Goal: Information Seeking & Learning: Learn about a topic

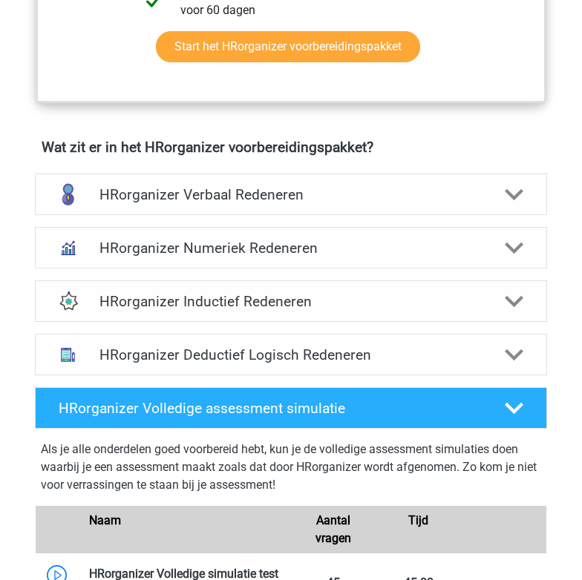
scroll to position [891, 0]
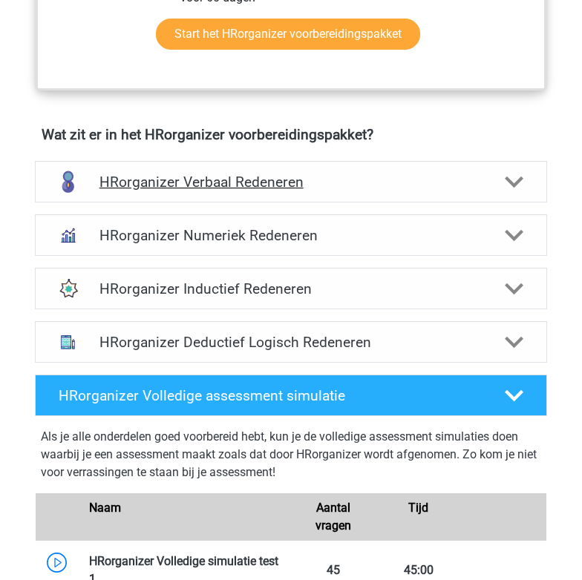
click at [127, 191] on h4 "HRorganizer Verbaal Redeneren" at bounding box center [291, 182] width 384 height 17
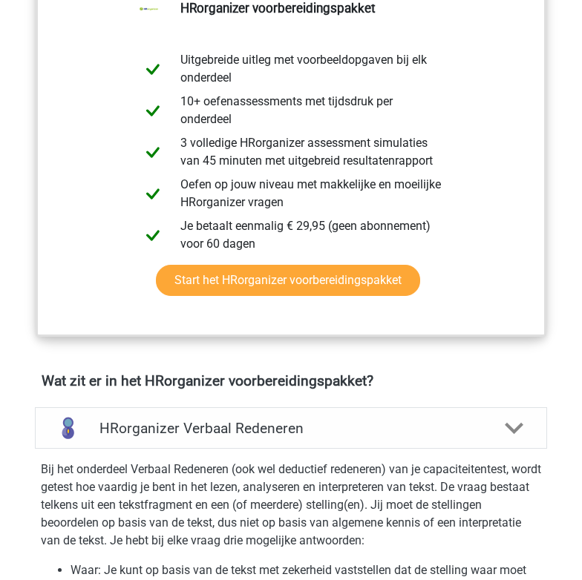
scroll to position [644, 0]
click at [145, 449] on div "HRorganizer Verbaal Redeneren" at bounding box center [291, 428] width 512 height 42
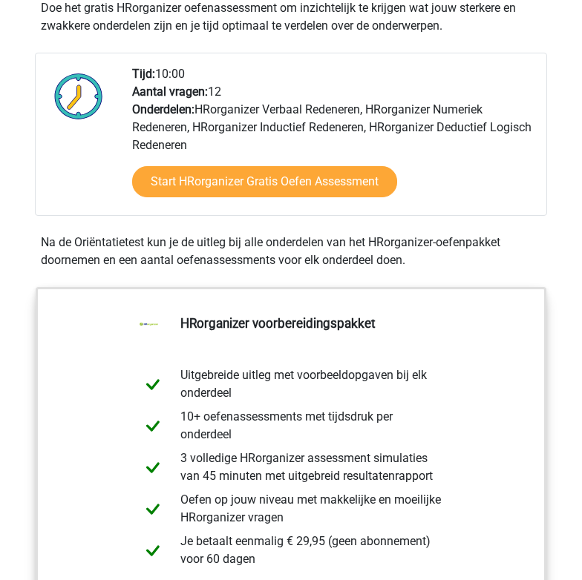
scroll to position [330, 0]
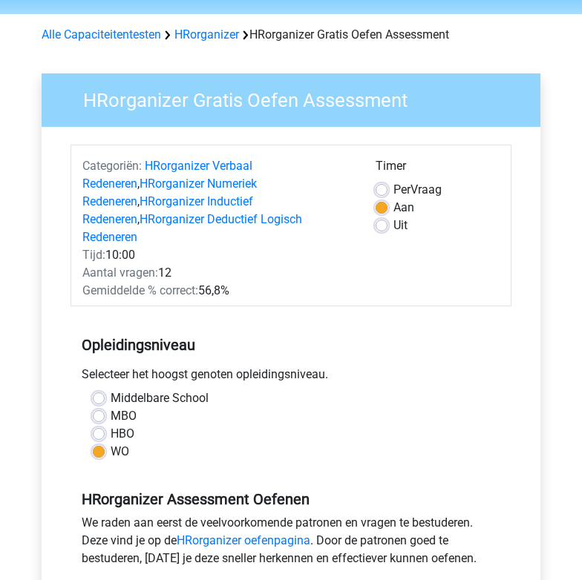
scroll to position [53, 0]
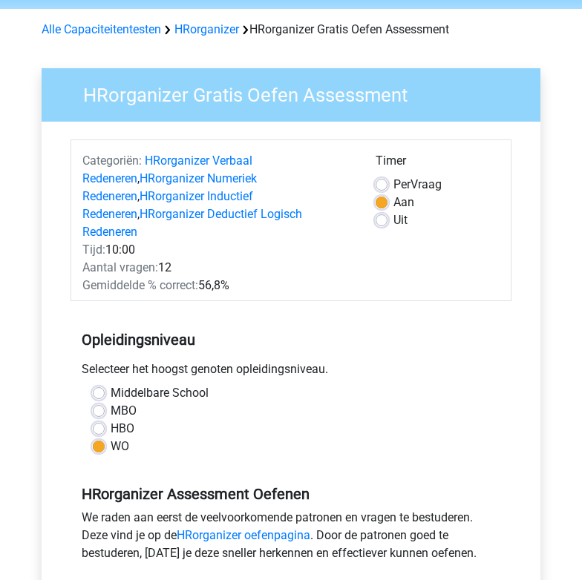
click at [399, 221] on label "Uit" at bounding box center [400, 221] width 14 height 18
click at [387, 221] on input "Uit" at bounding box center [382, 219] width 12 height 15
radio input "true"
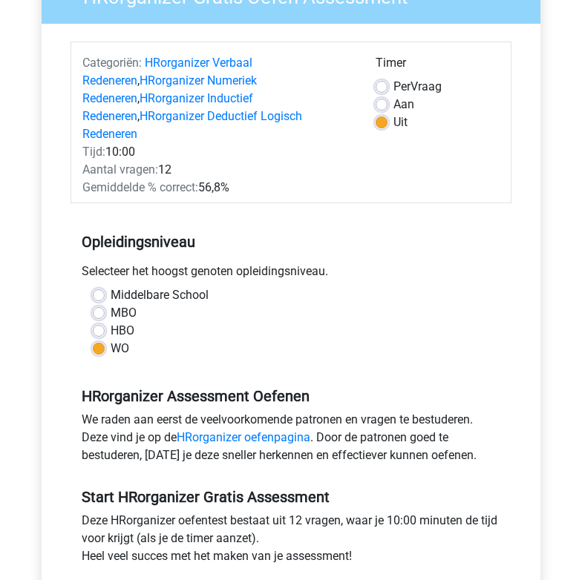
scroll to position [354, 0]
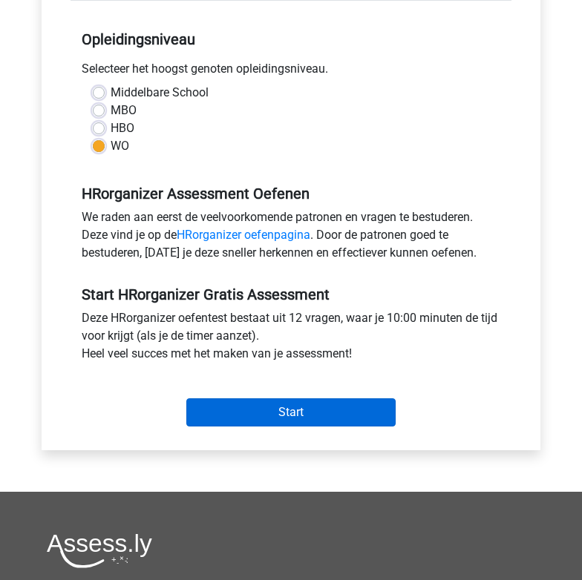
click at [213, 406] on input "Start" at bounding box center [290, 413] width 209 height 28
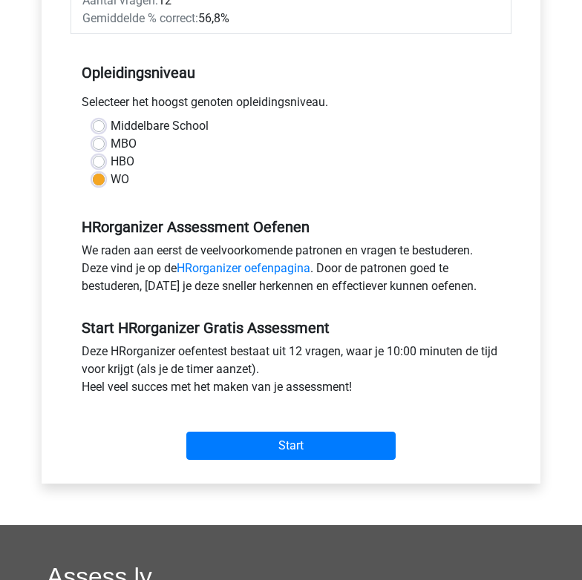
scroll to position [318, 0]
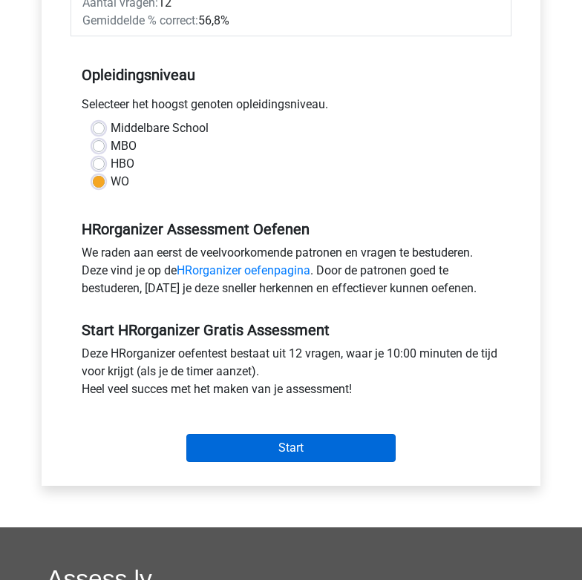
click at [224, 434] on input "Start" at bounding box center [290, 448] width 209 height 28
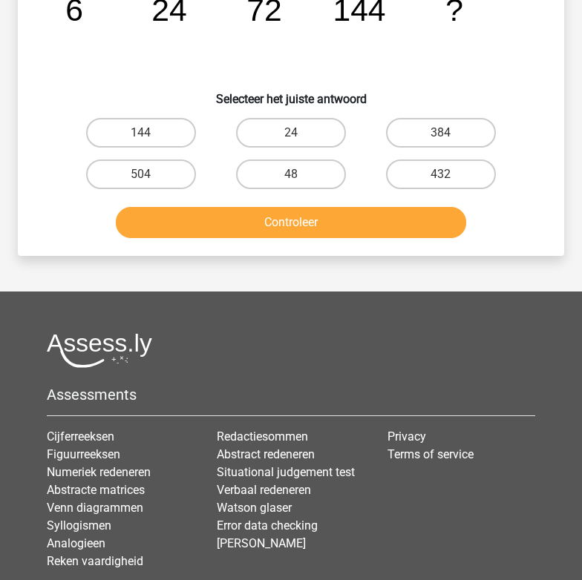
scroll to position [133, 0]
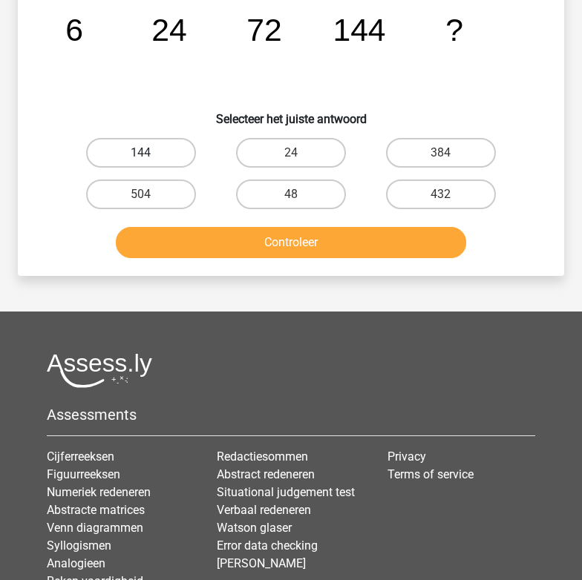
click at [130, 150] on label "144" at bounding box center [141, 153] width 111 height 30
click at [141, 153] on input "144" at bounding box center [146, 158] width 10 height 10
radio input "true"
click at [189, 246] on button "Controleer" at bounding box center [291, 242] width 350 height 31
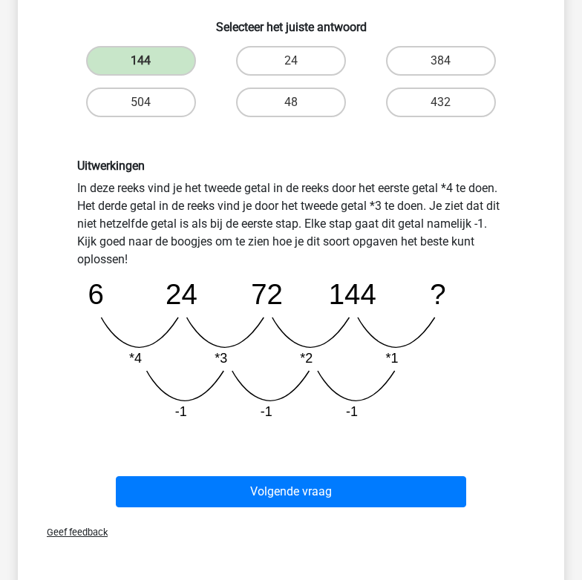
scroll to position [226, 0]
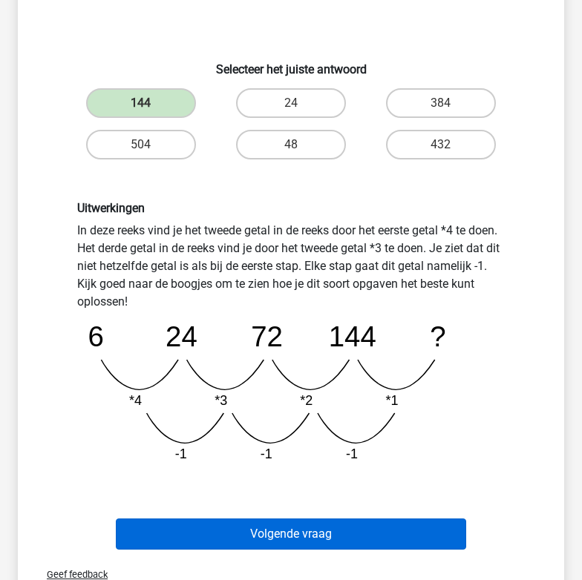
click at [316, 543] on button "Volgende vraag" at bounding box center [291, 534] width 350 height 31
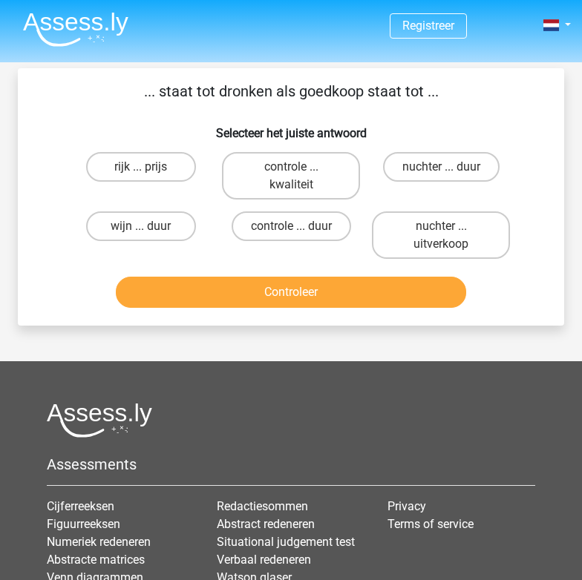
scroll to position [0, 0]
click at [139, 102] on p "... staat tot dronken als goedkoop staat tot ..." at bounding box center [291, 91] width 499 height 22
click at [447, 170] on input "nuchter ... duur" at bounding box center [446, 172] width 10 height 10
radio input "true"
click at [373, 298] on button "Controleer" at bounding box center [291, 292] width 350 height 31
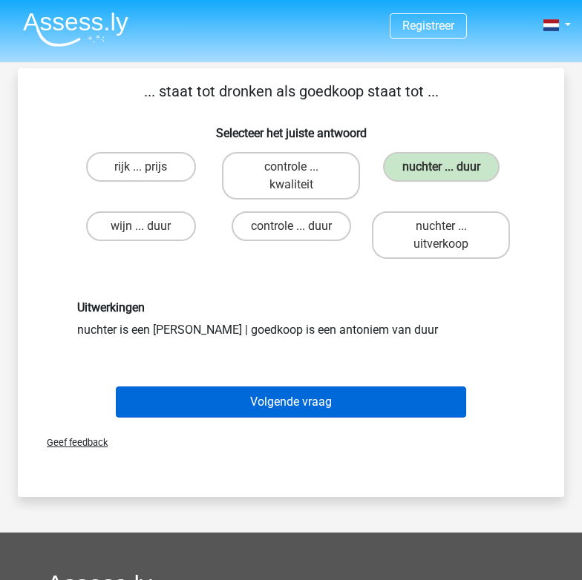
click at [214, 413] on button "Volgende vraag" at bounding box center [291, 402] width 350 height 31
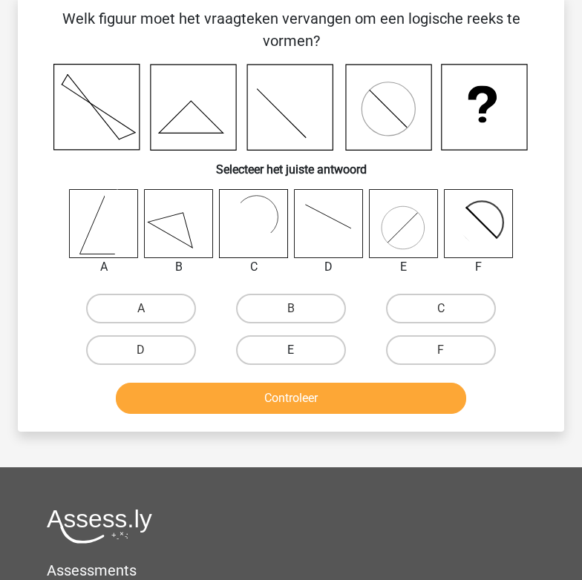
scroll to position [71, 0]
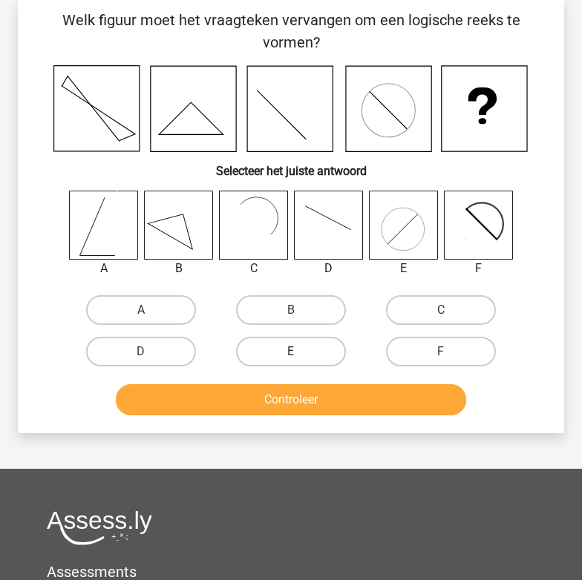
click at [286, 363] on label "E" at bounding box center [291, 352] width 111 height 30
click at [291, 361] on input "E" at bounding box center [296, 357] width 10 height 10
radio input "true"
click at [279, 393] on button "Controleer" at bounding box center [291, 399] width 350 height 31
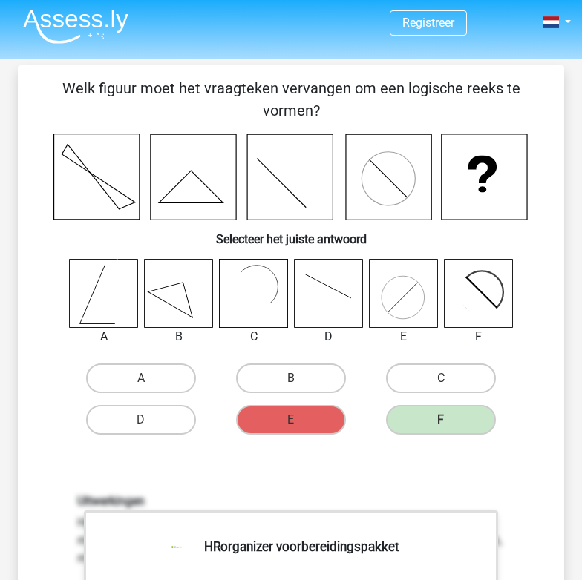
scroll to position [1, 0]
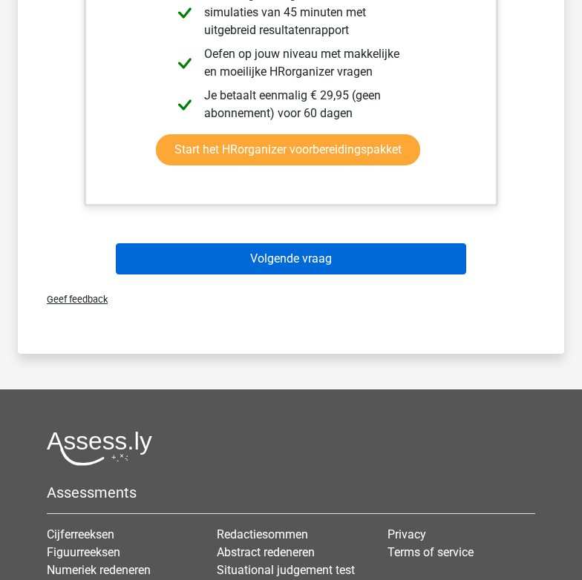
click at [384, 270] on button "Volgende vraag" at bounding box center [291, 258] width 350 height 31
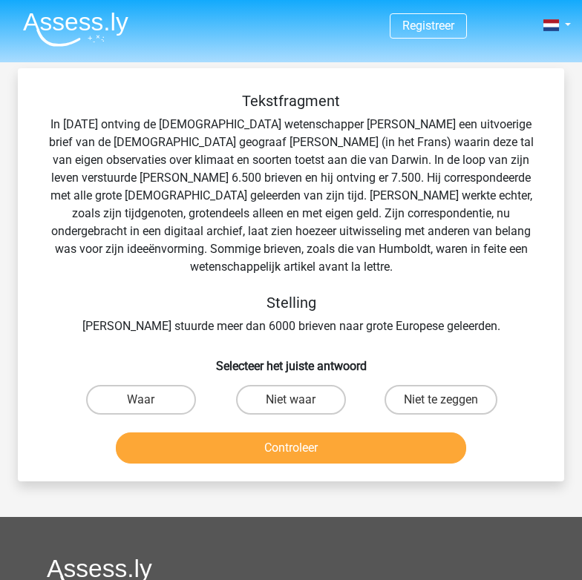
scroll to position [0, 0]
click at [462, 385] on label "Niet te zeggen" at bounding box center [440, 400] width 113 height 30
click at [451, 400] on input "Niet te zeggen" at bounding box center [446, 405] width 10 height 10
radio input "true"
click at [410, 433] on button "Controleer" at bounding box center [291, 448] width 350 height 31
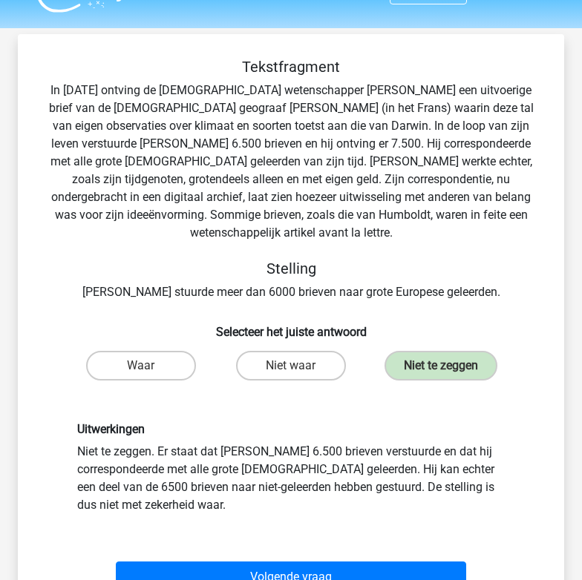
scroll to position [36, 0]
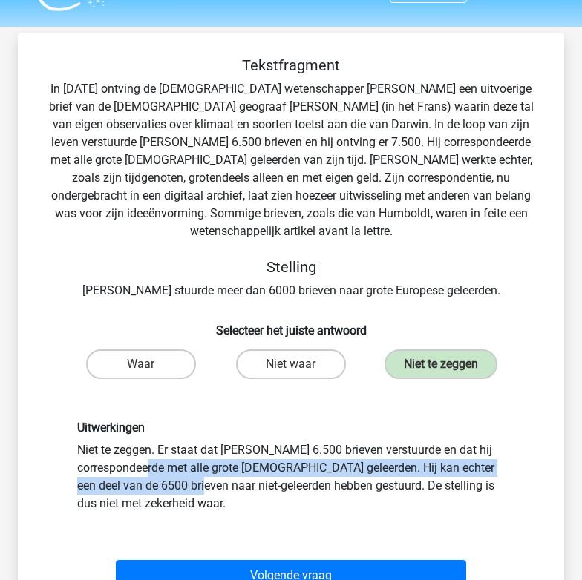
drag, startPoint x: 358, startPoint y: 427, endPoint x: 455, endPoint y: 446, distance: 99.1
click at [455, 446] on div "Uitwerkingen Niet te zeggen. Er staat dat Darwin 6.500 brieven verstuurde en da…" at bounding box center [291, 466] width 450 height 91
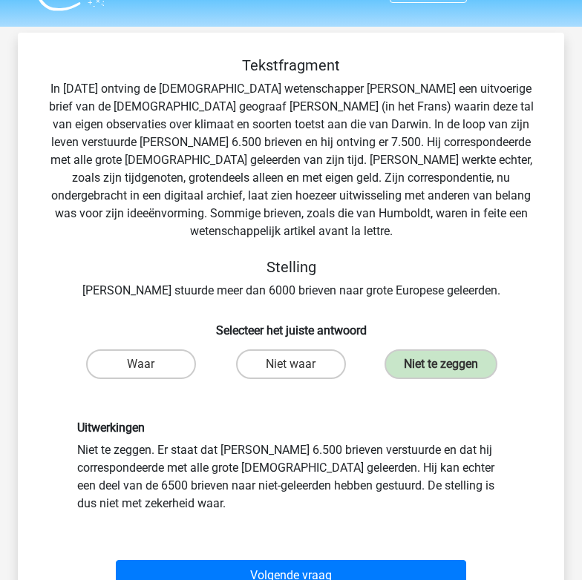
click at [463, 491] on div "Uitwerkingen Niet te zeggen. Er staat dat Darwin 6.500 brieven verstuurde en da…" at bounding box center [291, 466] width 450 height 91
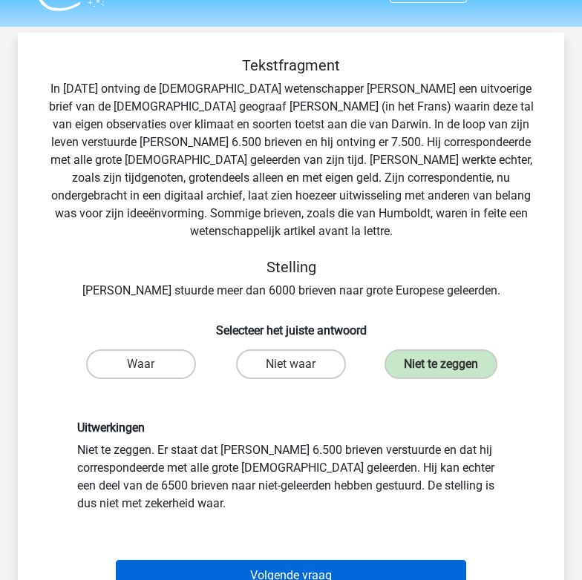
click at [428, 560] on button "Volgende vraag" at bounding box center [291, 575] width 350 height 31
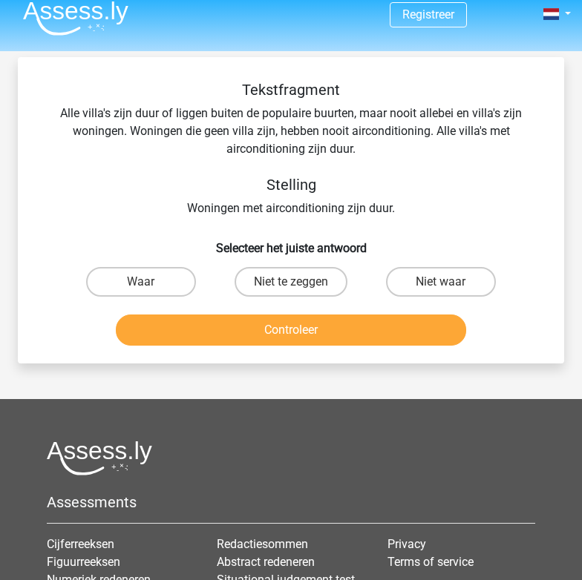
scroll to position [10, 0]
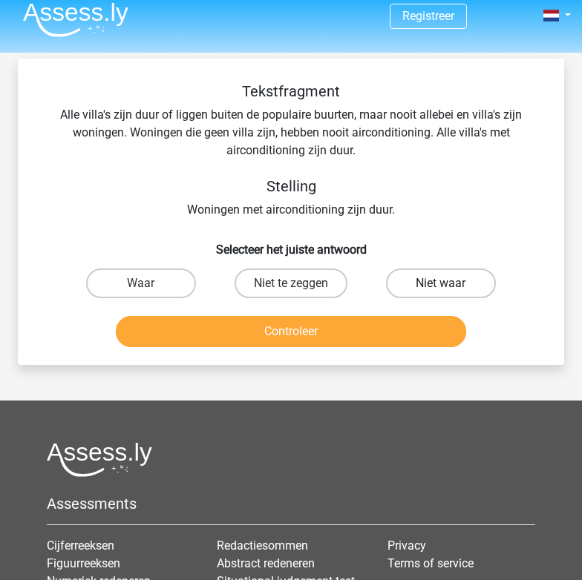
click at [471, 298] on label "Niet waar" at bounding box center [441, 284] width 111 height 30
click at [451, 293] on input "Niet waar" at bounding box center [446, 289] width 10 height 10
radio input "true"
click at [442, 169] on div "Tekstfragment Alle villa's zijn duur of liggen buiten de populaire buurten, maa…" at bounding box center [291, 150] width 499 height 137
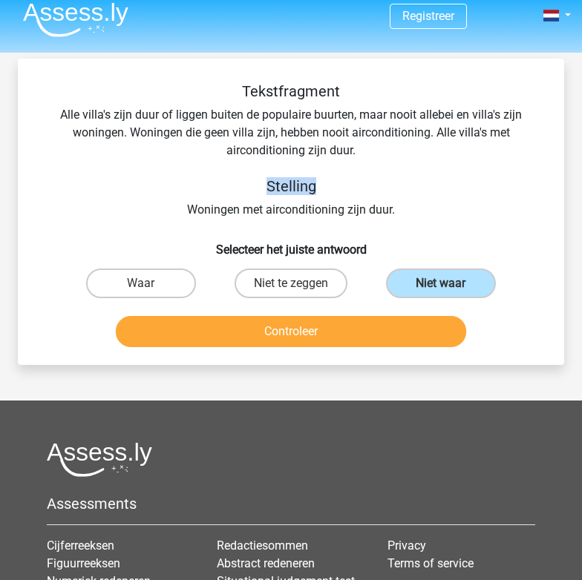
drag, startPoint x: 409, startPoint y: 191, endPoint x: 178, endPoint y: 173, distance: 231.6
click at [178, 173] on div "Tekstfragment Alle villa's zijn duur of liggen buiten de populaire buurten, maa…" at bounding box center [291, 150] width 499 height 137
click at [123, 131] on div "Tekstfragment Alle villa's zijn duur of liggen buiten de populaire buurten, maa…" at bounding box center [291, 150] width 499 height 137
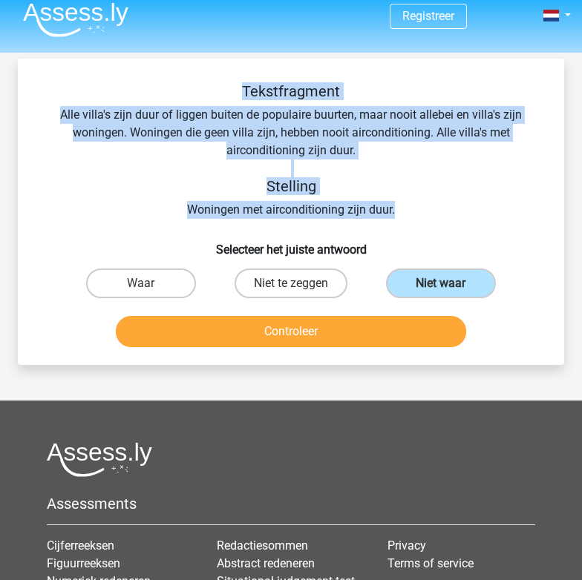
drag, startPoint x: 155, startPoint y: 88, endPoint x: 409, endPoint y: 208, distance: 280.6
click at [409, 208] on div "Tekstfragment Alle villa's zijn duur of liggen buiten de populaire buurten, maa…" at bounding box center [291, 150] width 499 height 137
copy div "Tekstfragment Alle villa's zijn duur of liggen buiten de populaire buurten, maa…"
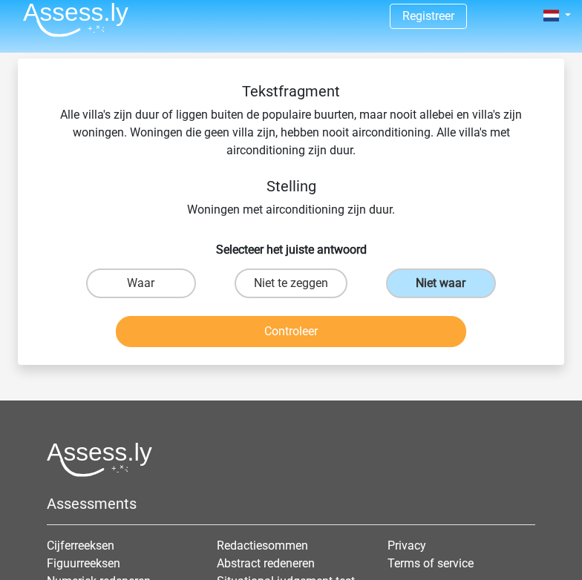
click at [355, 246] on h6 "Selecteer het juiste antwoord" at bounding box center [291, 244] width 499 height 26
click at [355, 321] on button "Controleer" at bounding box center [291, 331] width 350 height 31
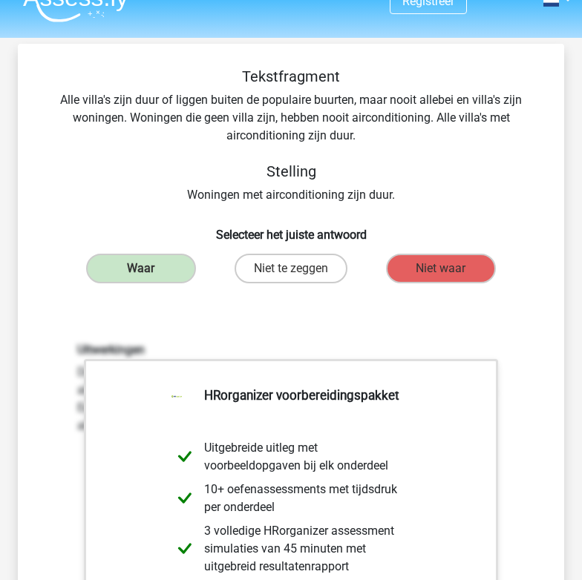
scroll to position [22, 0]
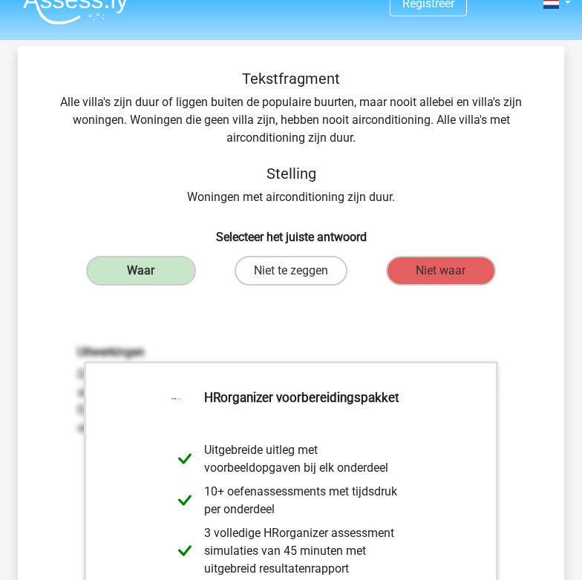
drag, startPoint x: 254, startPoint y: 213, endPoint x: 378, endPoint y: 229, distance: 124.9
click at [378, 229] on div "Tekstfragment Alle villa's zijn duur of liggen buiten de populaire buurten, maa…" at bounding box center [291, 444] width 534 height 749
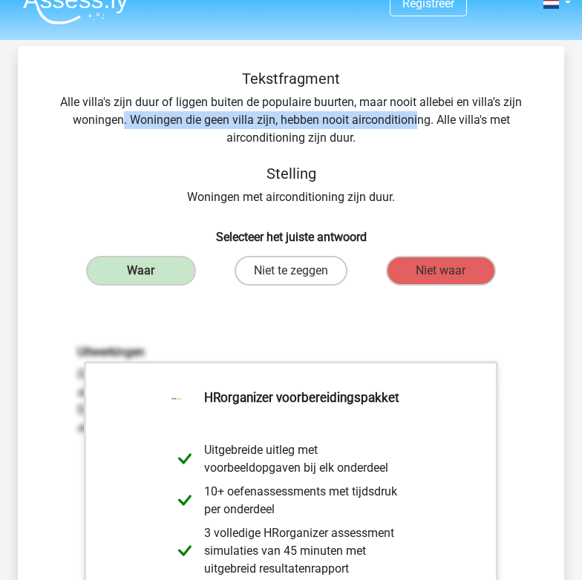
drag, startPoint x: 417, startPoint y: 124, endPoint x: 122, endPoint y: 124, distance: 294.7
click at [122, 124] on div "Tekstfragment Alle villa's zijn duur of liggen buiten de populaire buurten, maa…" at bounding box center [291, 138] width 499 height 137
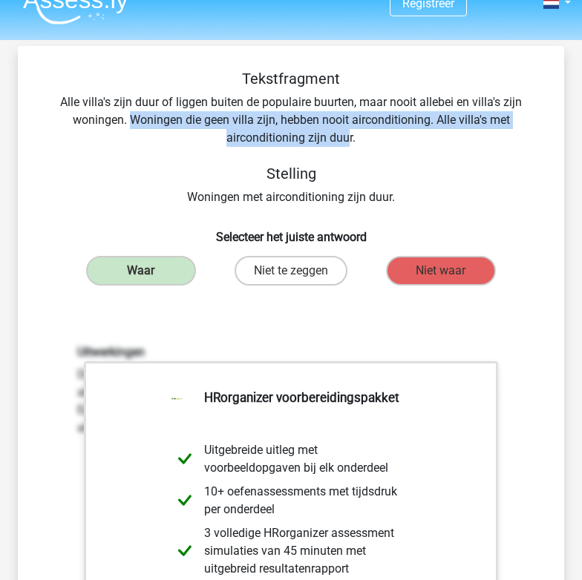
drag, startPoint x: 128, startPoint y: 119, endPoint x: 353, endPoint y: 144, distance: 225.6
click at [353, 144] on div "Tekstfragment Alle villa's zijn duur of liggen buiten de populaire buurten, maa…" at bounding box center [291, 138] width 499 height 137
click at [209, 134] on div "Tekstfragment Alle villa's zijn duur of liggen buiten de populaire buurten, maa…" at bounding box center [291, 138] width 499 height 137
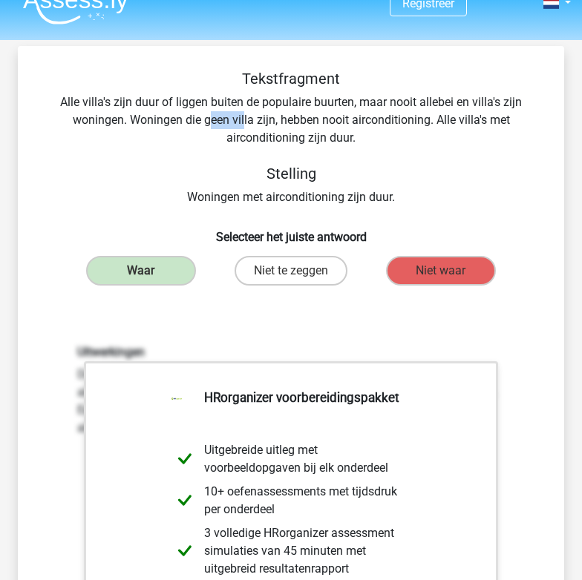
drag, startPoint x: 212, startPoint y: 114, endPoint x: 243, endPoint y: 119, distance: 31.6
click at [243, 119] on div "Tekstfragment Alle villa's zijn duur of liggen buiten de populaire buurten, maa…" at bounding box center [291, 138] width 499 height 137
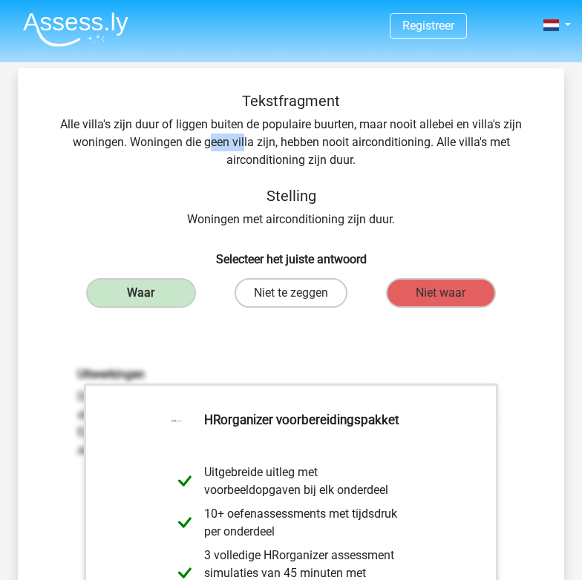
scroll to position [0, 0]
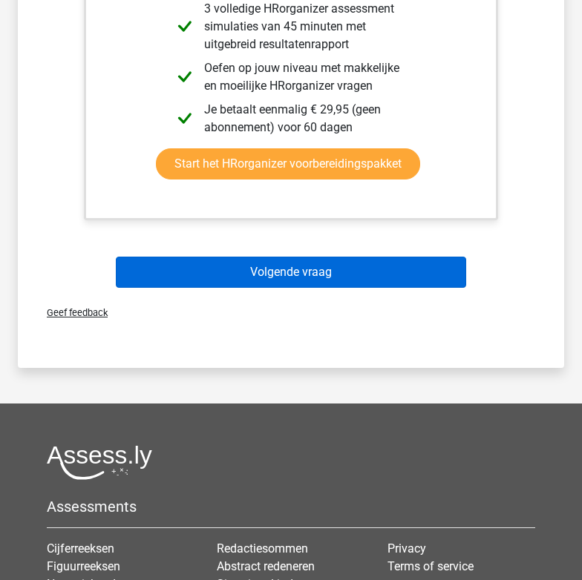
click at [201, 269] on button "Volgende vraag" at bounding box center [291, 272] width 350 height 31
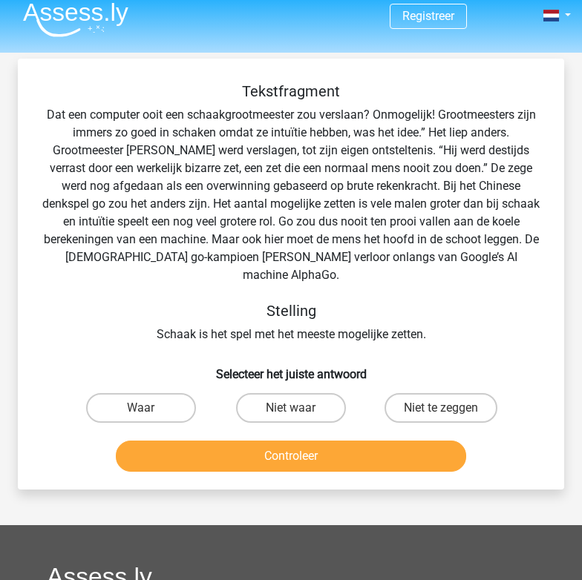
scroll to position [15, 0]
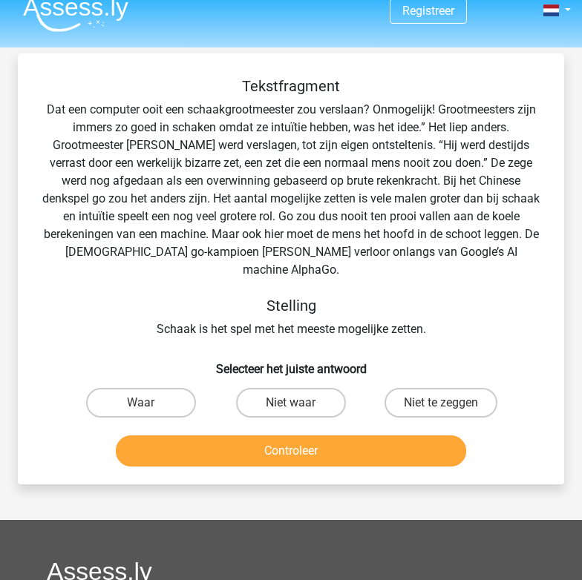
click at [119, 200] on div "Tekstfragment Dat een computer ooit een schaakgrootmeester zou verslaan? Onmoge…" at bounding box center [291, 207] width 499 height 261
drag, startPoint x: 253, startPoint y: 316, endPoint x: 283, endPoint y: 325, distance: 31.0
click at [283, 325] on div "Tekstfragment Dat een computer ooit een schaakgrootmeester zou verslaan? Onmoge…" at bounding box center [291, 275] width 534 height 396
click at [310, 243] on div "Tekstfragment Dat een computer ooit een schaakgrootmeester zou verslaan? Onmoge…" at bounding box center [291, 207] width 499 height 261
click at [292, 403] on input "Niet waar" at bounding box center [296, 408] width 10 height 10
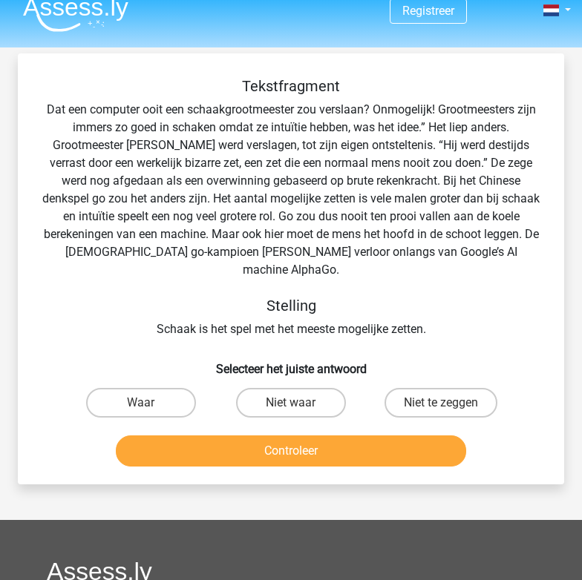
radio input "true"
click at [286, 439] on button "Controleer" at bounding box center [291, 451] width 350 height 31
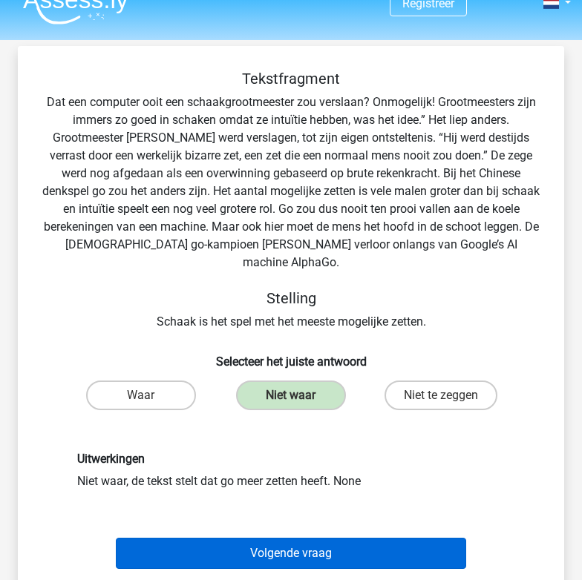
scroll to position [27, 0]
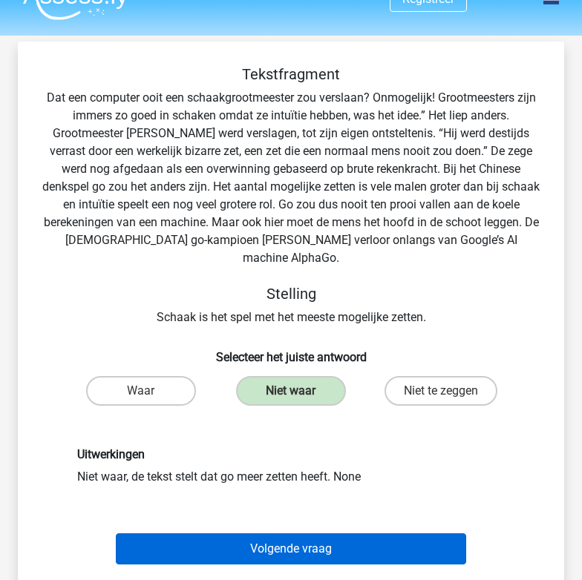
click at [271, 534] on button "Volgende vraag" at bounding box center [291, 549] width 350 height 31
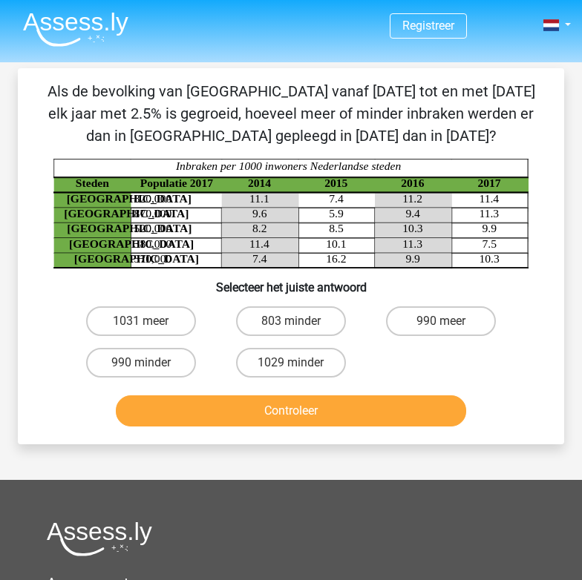
scroll to position [0, 0]
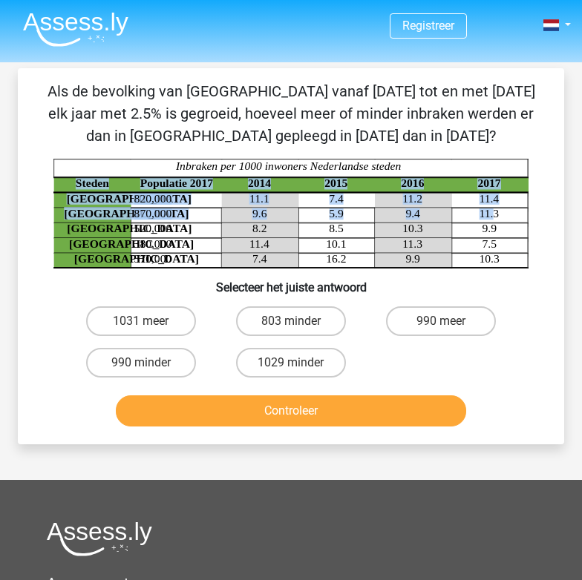
drag, startPoint x: 386, startPoint y: 211, endPoint x: 495, endPoint y: 218, distance: 109.4
click at [495, 218] on icon "Steden Populatie 2017 2014 2015 2016 2017 Rotterdam 820,000 11.1 7.4 11.2 11.4 …" at bounding box center [290, 214] width 475 height 110
click at [495, 218] on tspan "11.3" at bounding box center [489, 213] width 20 height 13
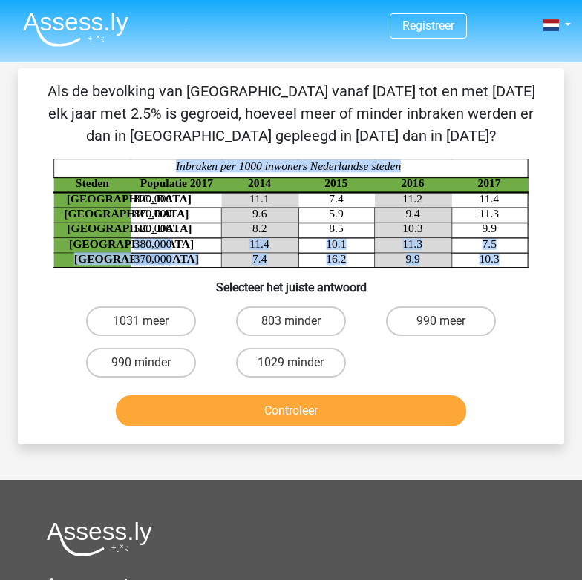
drag, startPoint x: 136, startPoint y: 243, endPoint x: 186, endPoint y: 238, distance: 49.9
click at [186, 238] on icon "Steden Populatie 2017 2014 2015 2016 2017 Rotterdam 820,000 11.1 7.4 11.2 11.4 …" at bounding box center [290, 214] width 475 height 110
click at [186, 238] on icon at bounding box center [176, 238] width 91 height 1
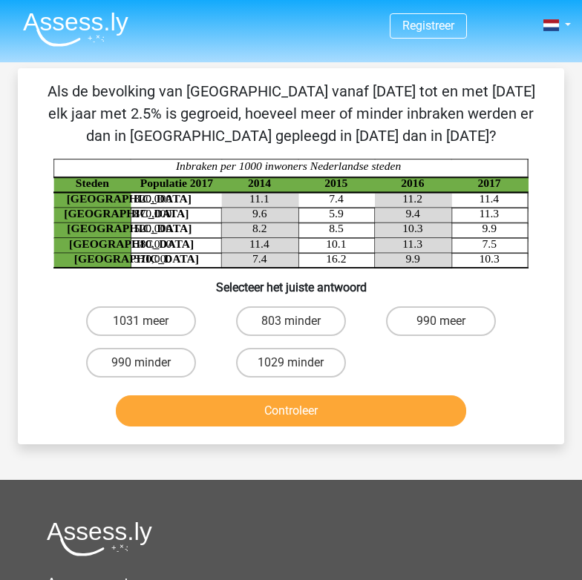
click at [187, 240] on icon "Steden Populatie 2017 2014 2015 2016 2017 Rotterdam 820,000 11.1 7.4 11.2 11.4 …" at bounding box center [290, 214] width 475 height 110
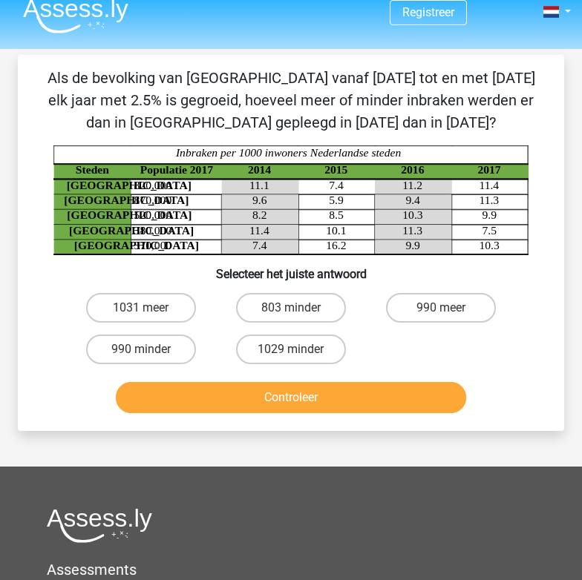
scroll to position [16, 0]
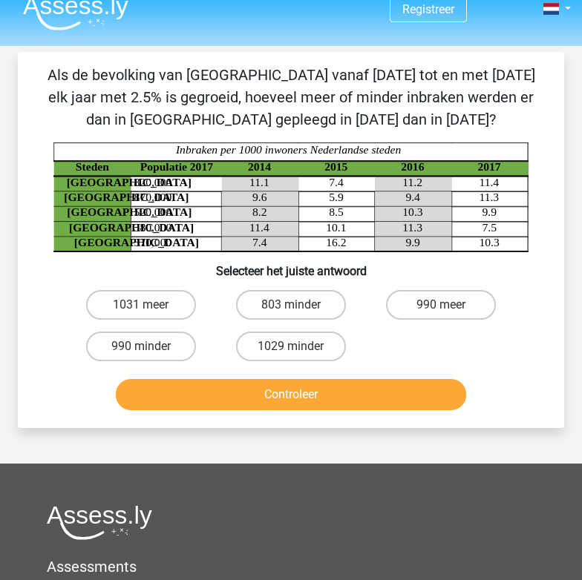
click at [293, 178] on icon at bounding box center [337, 185] width 230 height 16
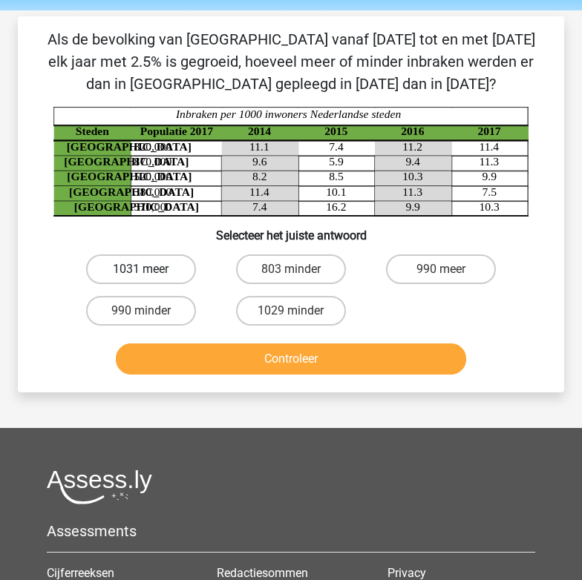
scroll to position [52, 0]
click at [208, 191] on icon "Steden Populatie 2017 2014 2015 2016 2017 Rotterdam 820,000 11.1 7.4 11.2 11.4 …" at bounding box center [290, 162] width 475 height 110
drag, startPoint x: 200, startPoint y: 189, endPoint x: 111, endPoint y: 73, distance: 146.5
click at [111, 73] on div "Als de bevolking van Den haag vanaf 2015 tot en met 2017 elk jaar met 2.5% is g…" at bounding box center [291, 204] width 534 height 353
click at [92, 56] on p "Als de bevolking van Den haag vanaf 2015 tot en met 2017 elk jaar met 2.5% is g…" at bounding box center [291, 61] width 499 height 67
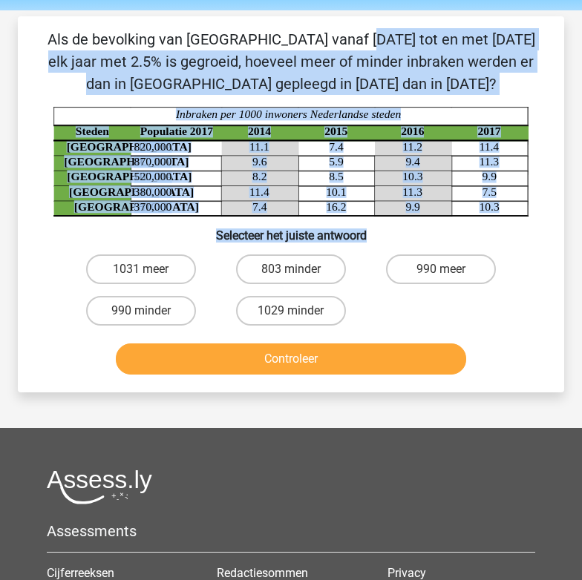
drag, startPoint x: 59, startPoint y: 31, endPoint x: 535, endPoint y: 241, distance: 520.7
click at [535, 241] on div "Als de bevolking van Den haag vanaf 2015 tot en met 2017 elk jaar met 2.5% is g…" at bounding box center [291, 204] width 534 height 353
copy div "Als de bevolking van Den haag vanaf 2015 tot en met 2017 elk jaar met 2.5% is g…"
click at [263, 270] on label "803 minder" at bounding box center [291, 270] width 111 height 30
click at [291, 270] on input "803 minder" at bounding box center [296, 274] width 10 height 10
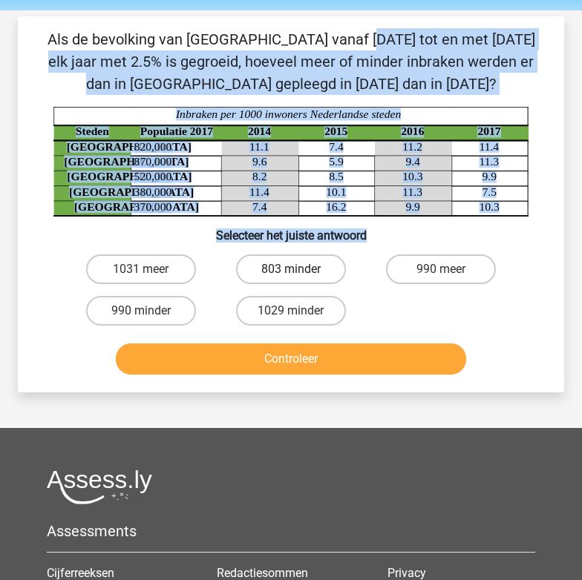
radio input "true"
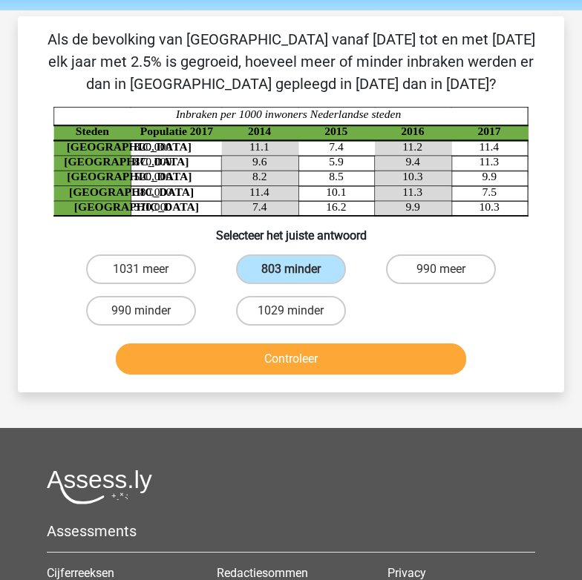
click at [326, 392] on div "Als de bevolking van Den haag vanaf 2015 tot en met 2017 elk jaar met 2.5% is g…" at bounding box center [291, 204] width 546 height 376
click at [295, 352] on button "Controleer" at bounding box center [291, 359] width 350 height 31
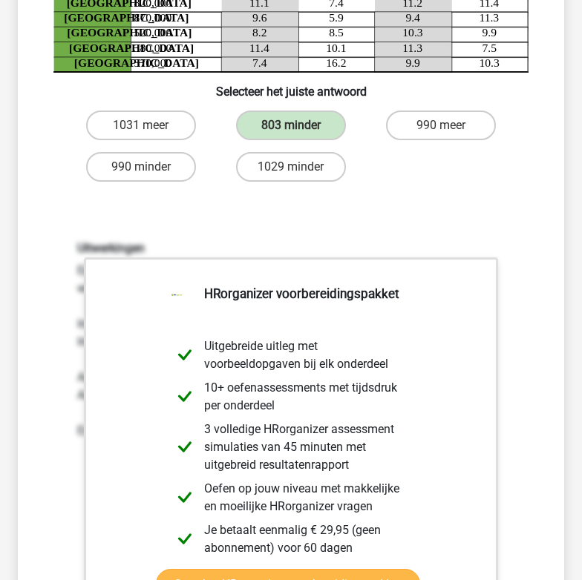
scroll to position [214, 0]
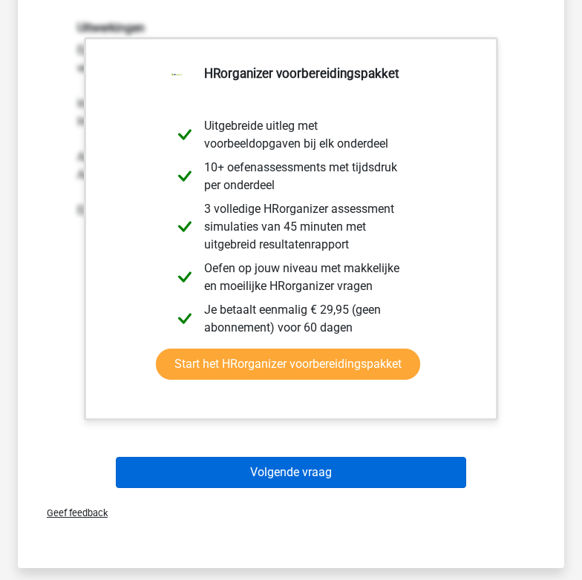
click at [243, 468] on button "Volgende vraag" at bounding box center [291, 472] width 350 height 31
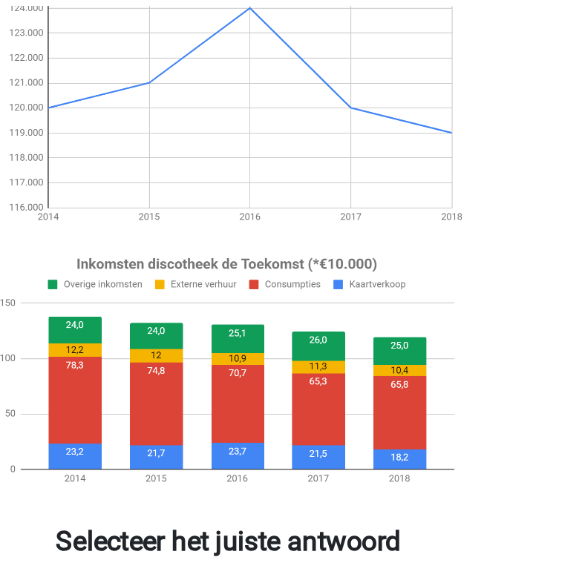
scroll to position [50, 0]
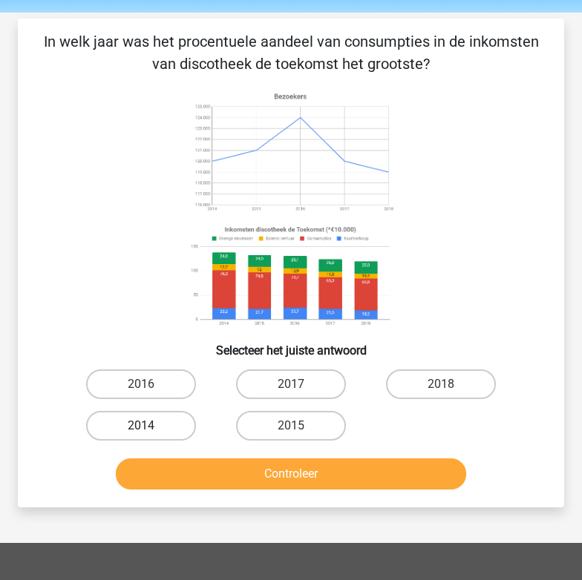
click at [159, 428] on label "2014" at bounding box center [141, 426] width 111 height 30
click at [151, 428] on input "2014" at bounding box center [146, 431] width 10 height 10
radio input "true"
click at [178, 476] on button "Controleer" at bounding box center [291, 474] width 350 height 31
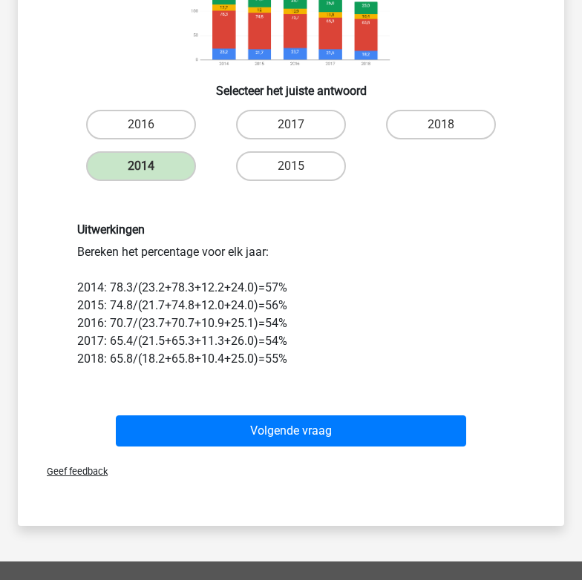
scroll to position [326, 0]
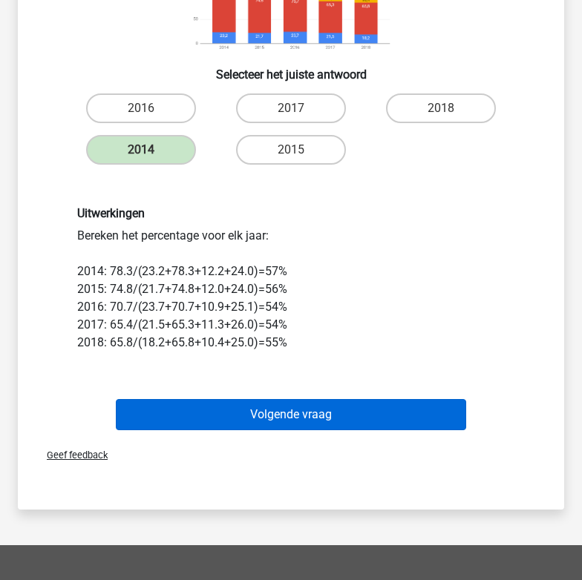
click at [229, 414] on button "Volgende vraag" at bounding box center [291, 414] width 350 height 31
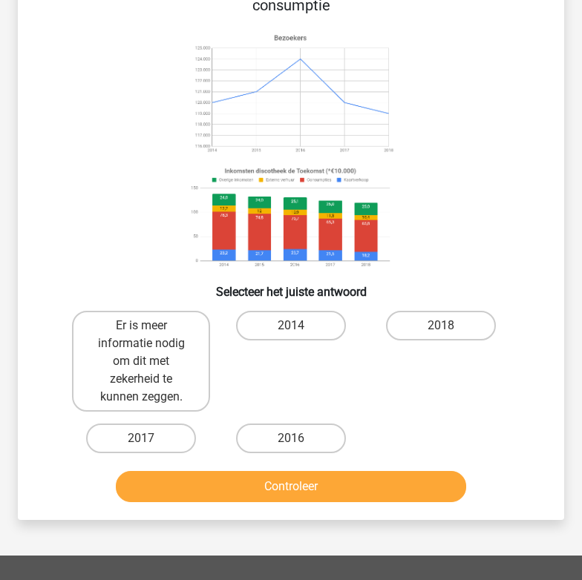
scroll to position [68, 0]
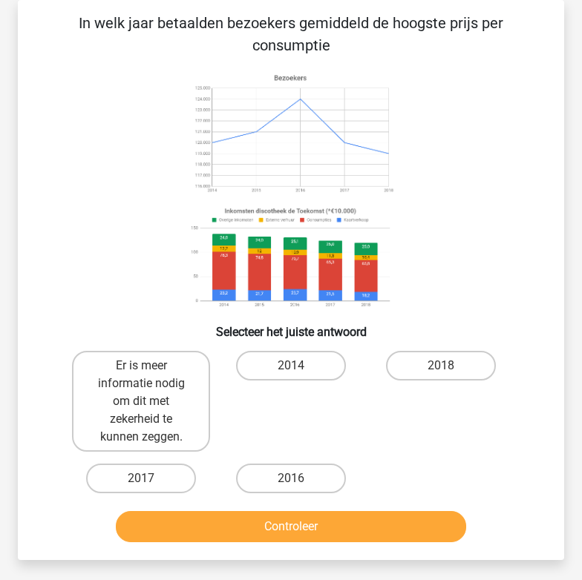
click at [227, 444] on div "2014" at bounding box center [291, 401] width 138 height 101
click at [78, 291] on icon at bounding box center [290, 190] width 475 height 245
drag, startPoint x: 132, startPoint y: 377, endPoint x: 52, endPoint y: 189, distance: 204.9
click at [52, 189] on div "In welk jaar betaalden bezoekers gemiddeld de hoogste prijs per consumptie Sele…" at bounding box center [291, 280] width 534 height 537
click at [60, 189] on icon at bounding box center [290, 190] width 475 height 245
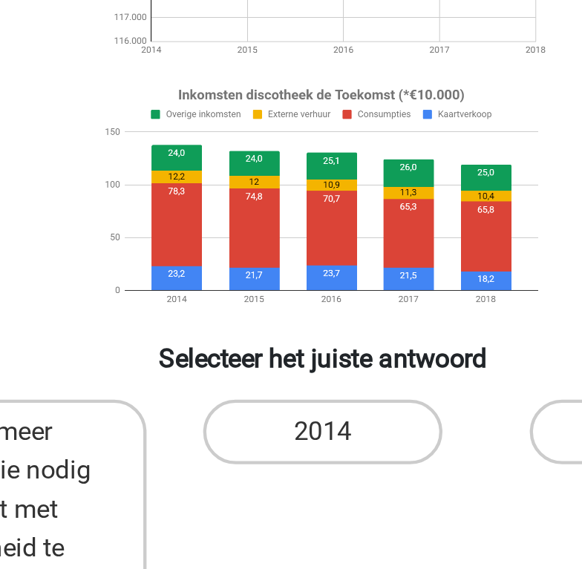
scroll to position [113, 0]
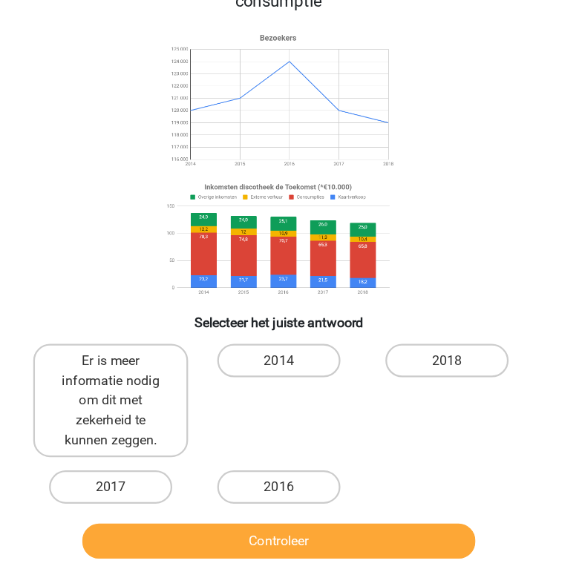
drag, startPoint x: 158, startPoint y: 195, endPoint x: 168, endPoint y: 189, distance: 12.0
click at [186, 189] on image at bounding box center [291, 214] width 210 height 110
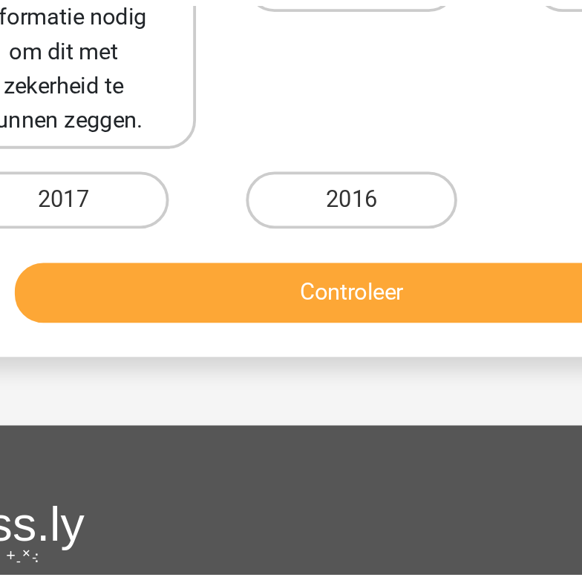
scroll to position [362, 0]
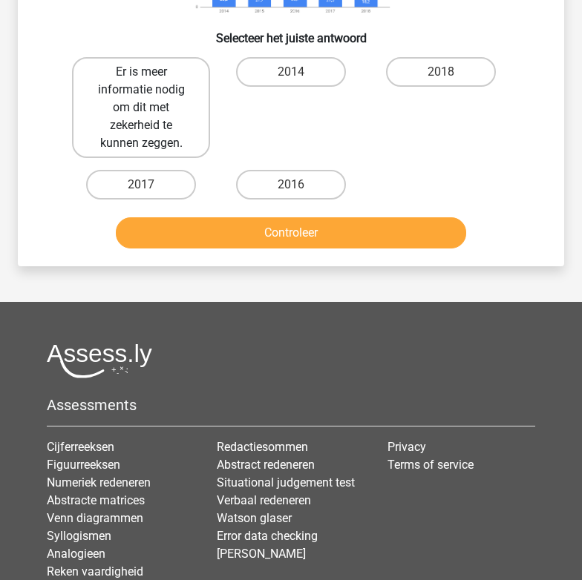
click at [140, 114] on label "Er is meer informatie nodig om dit met zekerheid te kunnen zeggen." at bounding box center [141, 107] width 138 height 101
click at [141, 82] on input "Er is meer informatie nodig om dit met zekerheid te kunnen zeggen." at bounding box center [146, 77] width 10 height 10
radio input "true"
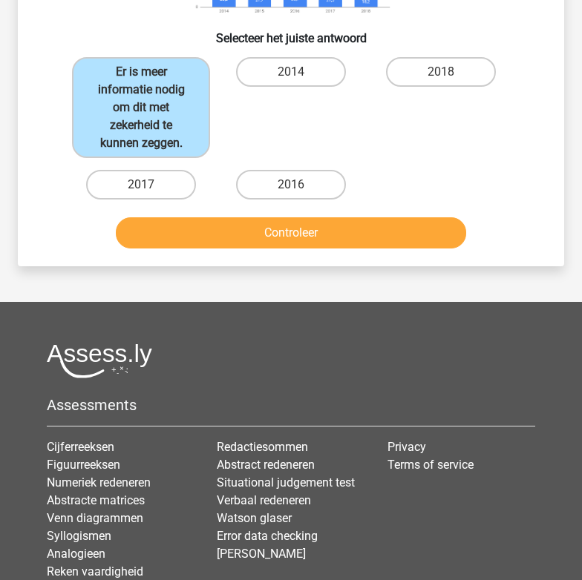
click at [197, 224] on button "Controleer" at bounding box center [291, 232] width 350 height 31
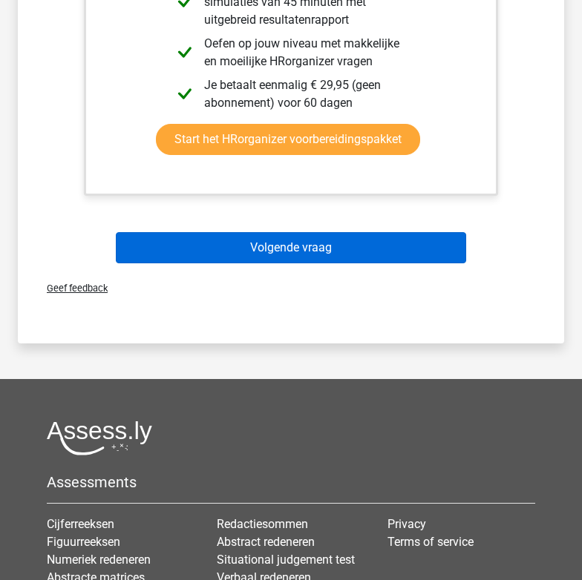
click at [197, 247] on button "Volgende vraag" at bounding box center [291, 247] width 350 height 31
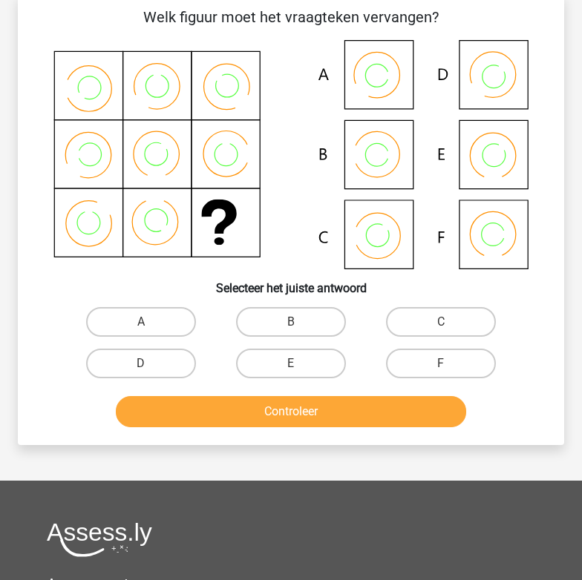
scroll to position [68, 0]
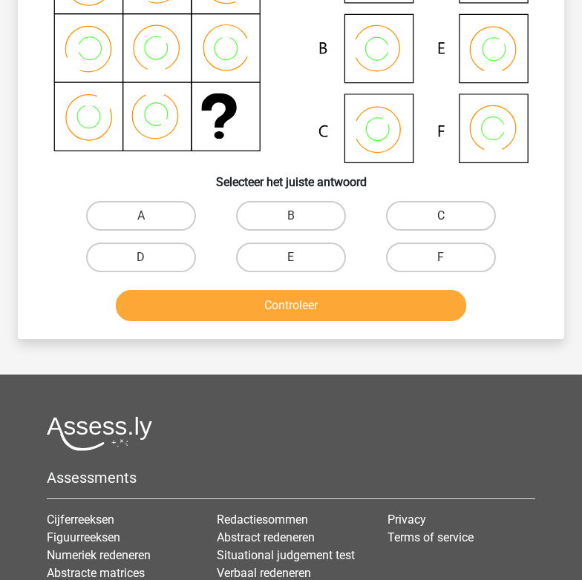
click at [428, 204] on label "C" at bounding box center [441, 216] width 111 height 30
click at [441, 216] on input "C" at bounding box center [446, 221] width 10 height 10
radio input "true"
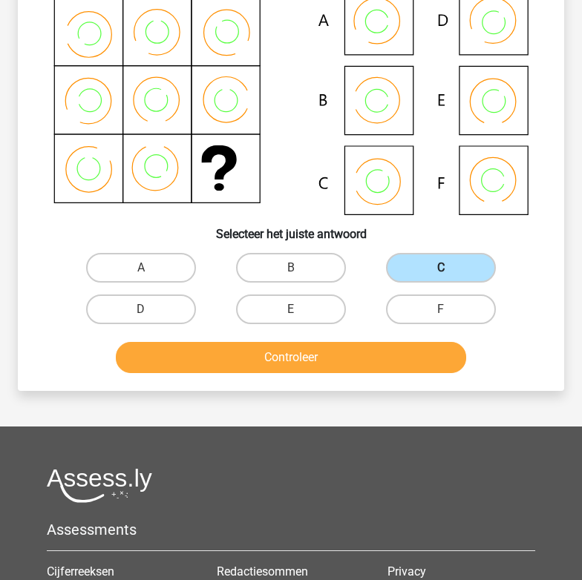
scroll to position [103, 0]
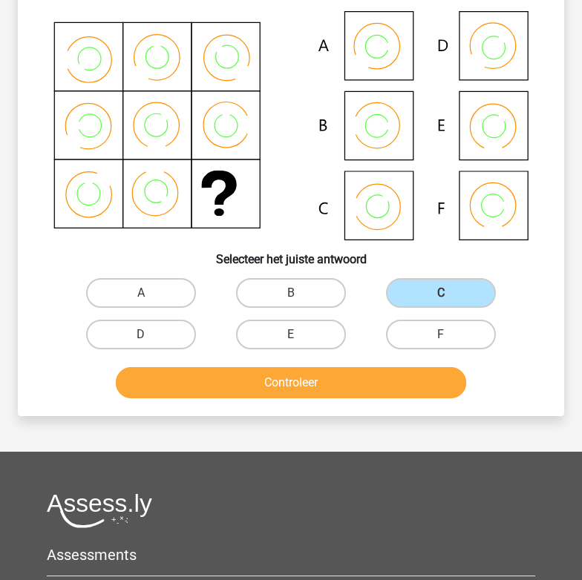
click at [419, 366] on div "Controleer" at bounding box center [291, 380] width 499 height 49
click at [418, 374] on button "Controleer" at bounding box center [291, 382] width 350 height 31
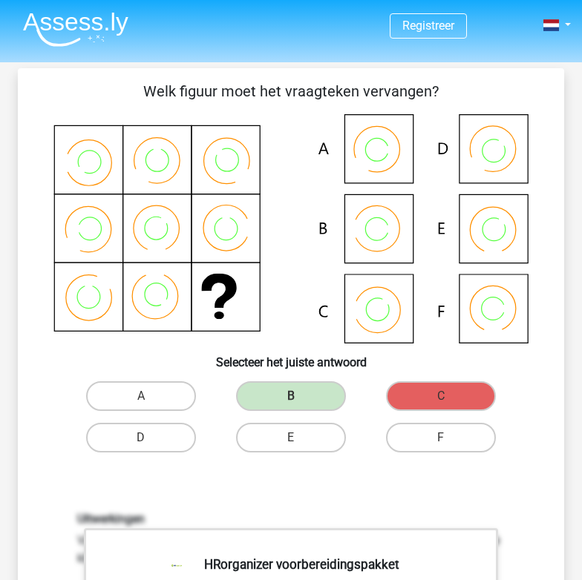
scroll to position [0, 0]
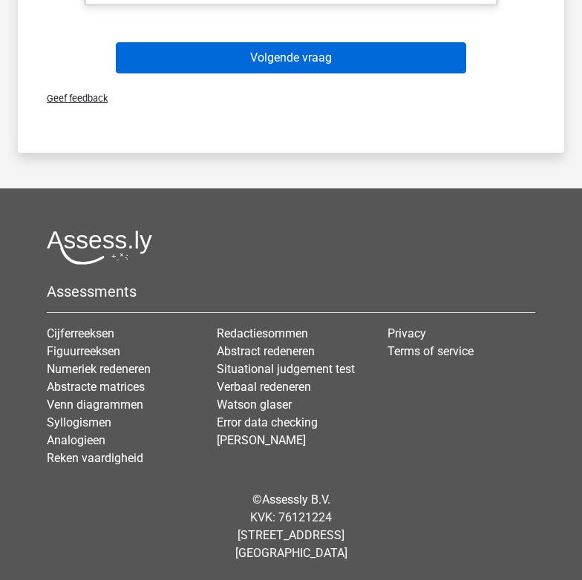
click at [172, 70] on button "Volgende vraag" at bounding box center [291, 57] width 350 height 31
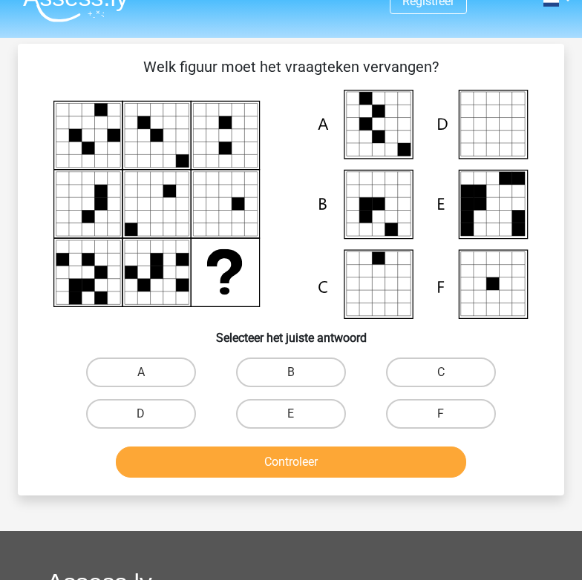
scroll to position [21, 0]
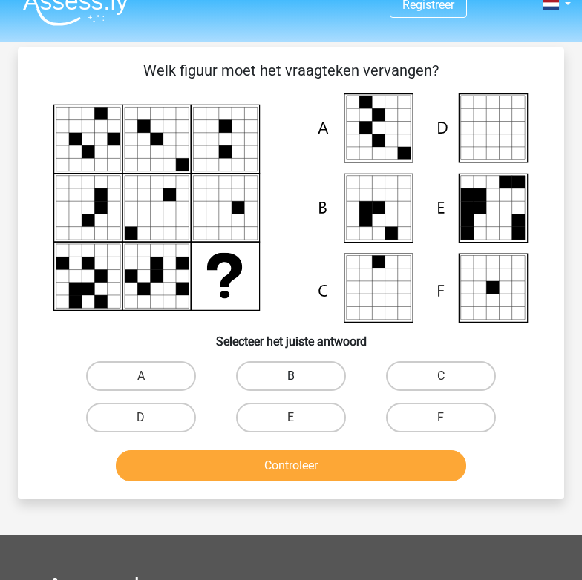
click at [324, 377] on label "B" at bounding box center [291, 376] width 111 height 30
click at [301, 377] on input "B" at bounding box center [296, 381] width 10 height 10
radio input "true"
click at [483, 379] on label "C" at bounding box center [441, 376] width 111 height 30
click at [451, 379] on input "C" at bounding box center [446, 381] width 10 height 10
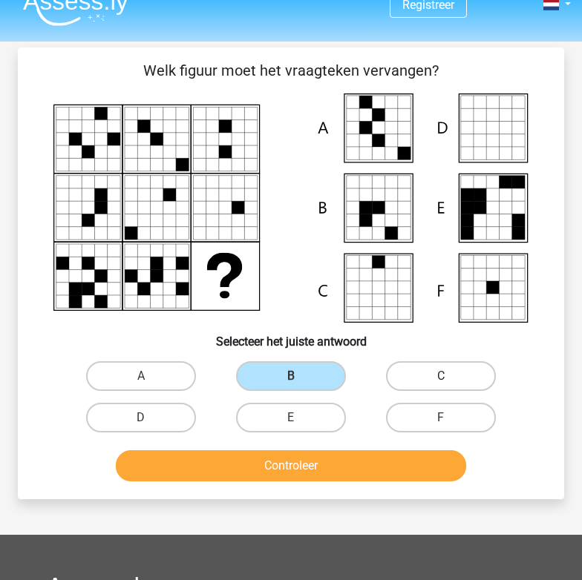
radio input "true"
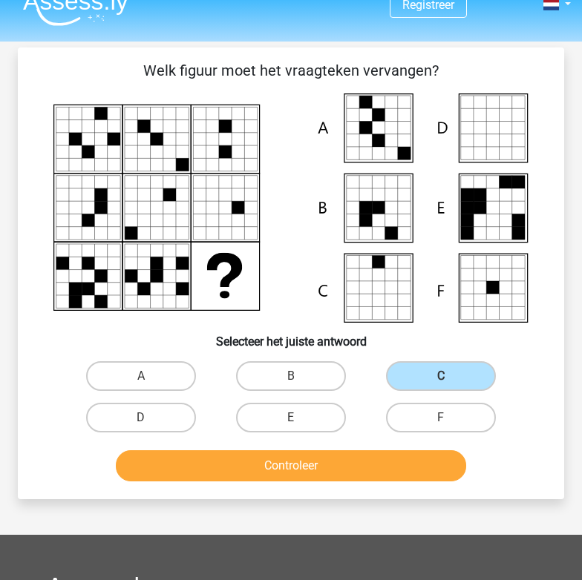
click at [369, 471] on button "Controleer" at bounding box center [291, 466] width 350 height 31
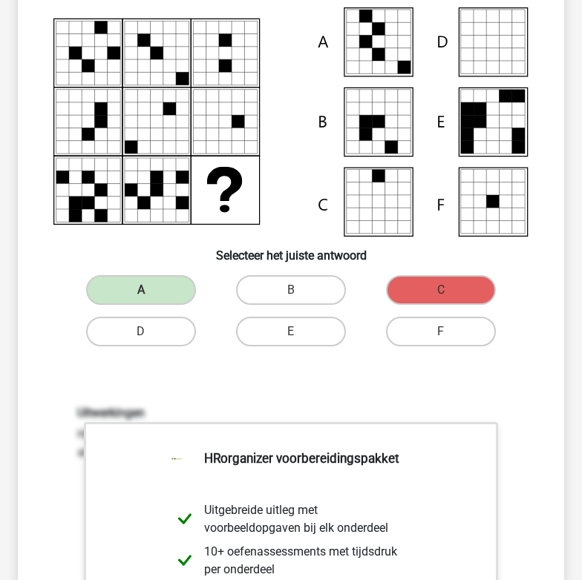
scroll to position [108, 0]
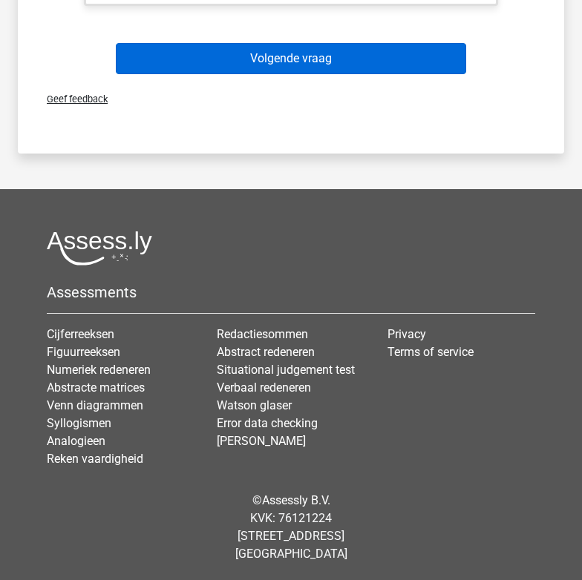
click at [219, 59] on button "Volgende vraag" at bounding box center [291, 58] width 350 height 31
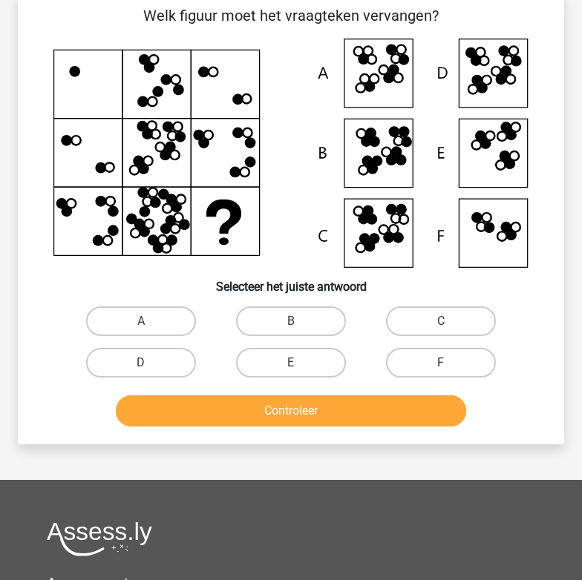
scroll to position [68, 0]
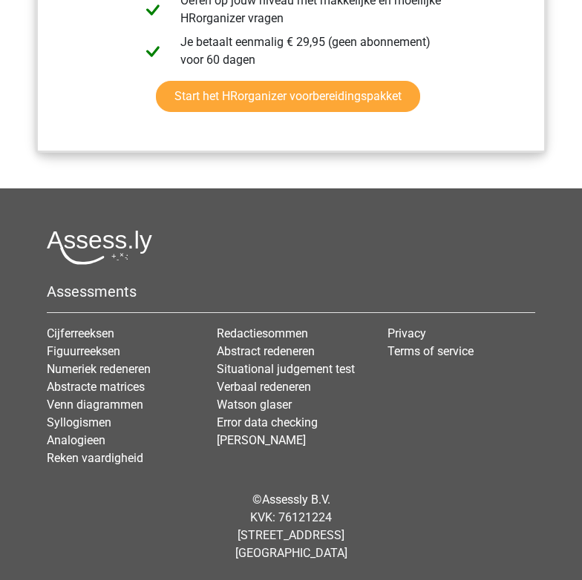
scroll to position [1903, 0]
